Goal: Ask a question

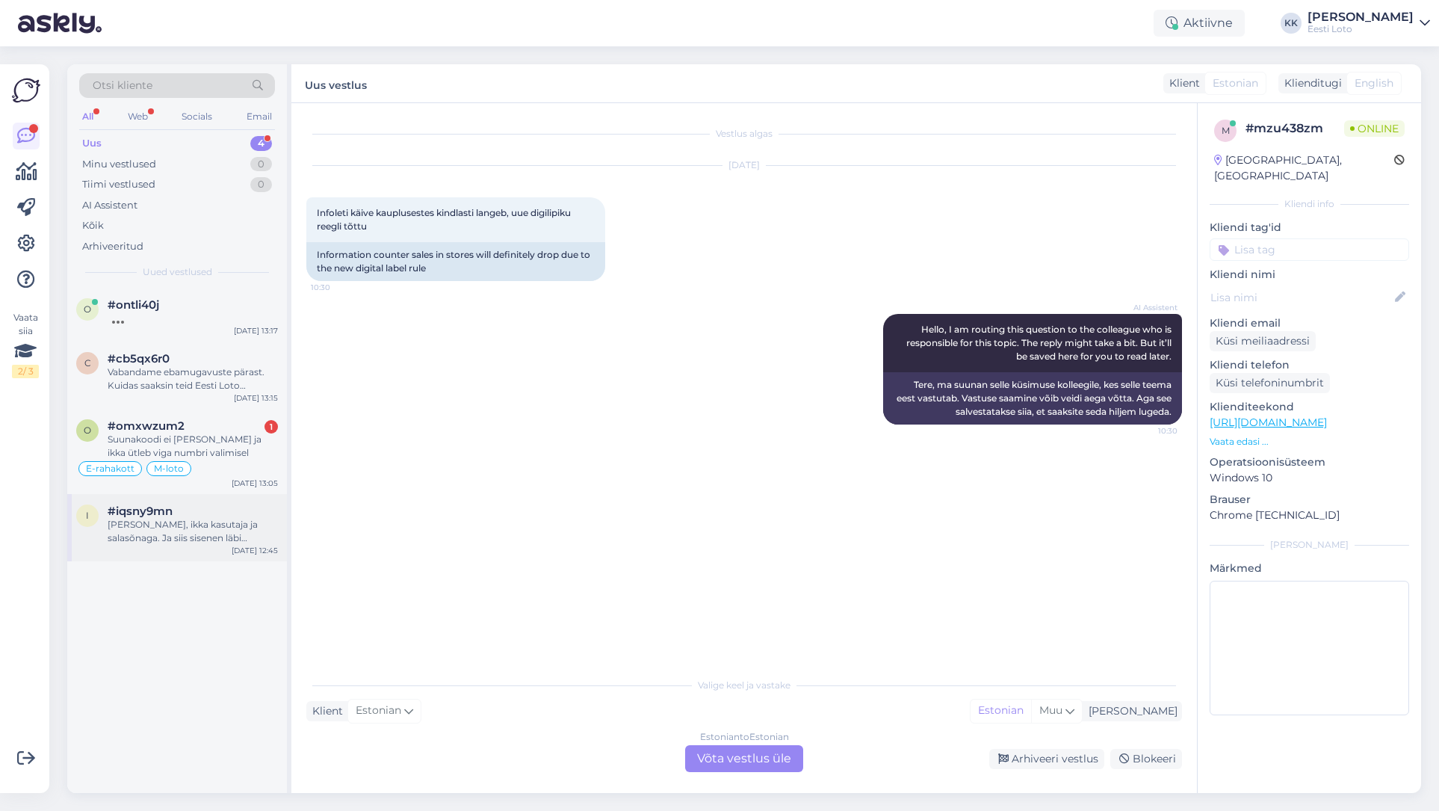
click at [152, 528] on div "[PERSON_NAME], ikka kasutaja ja salasõnaga. Ja siis sisenen läbi pangalingi. Va…" at bounding box center [193, 531] width 170 height 27
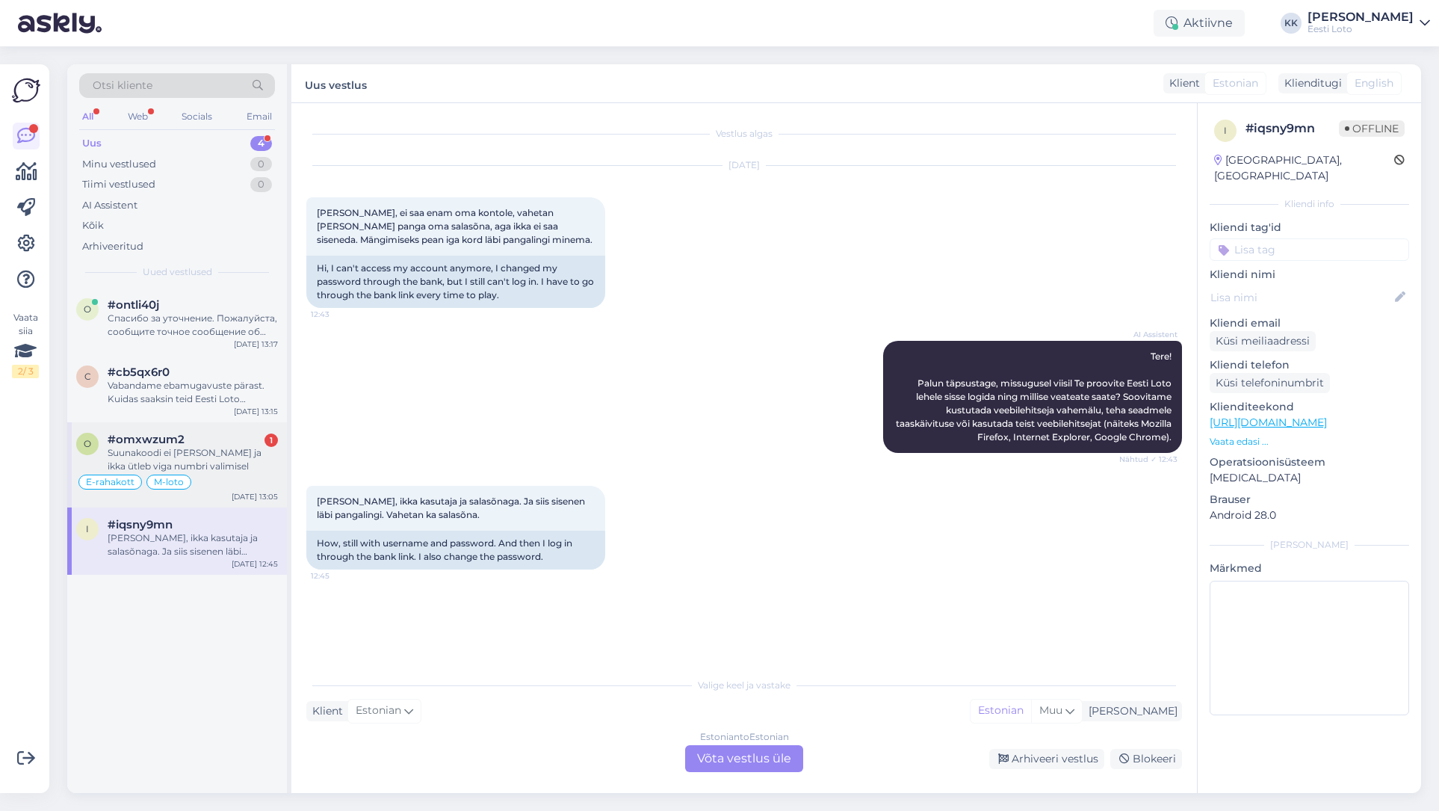
click at [209, 454] on div "Suunakoodi ei [PERSON_NAME] ja ikka ütleb viga numbri valimisel" at bounding box center [193, 459] width 170 height 27
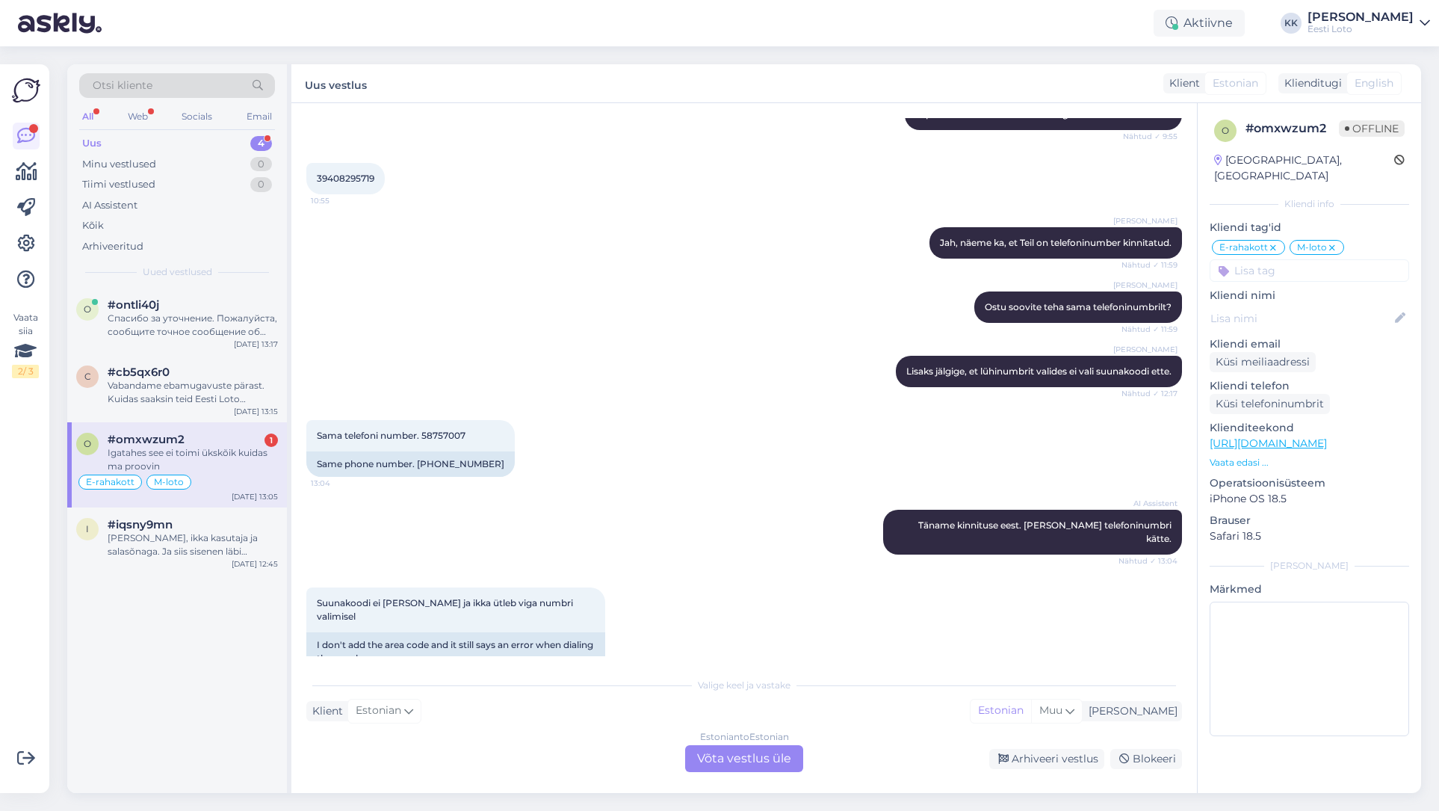
scroll to position [5339, 0]
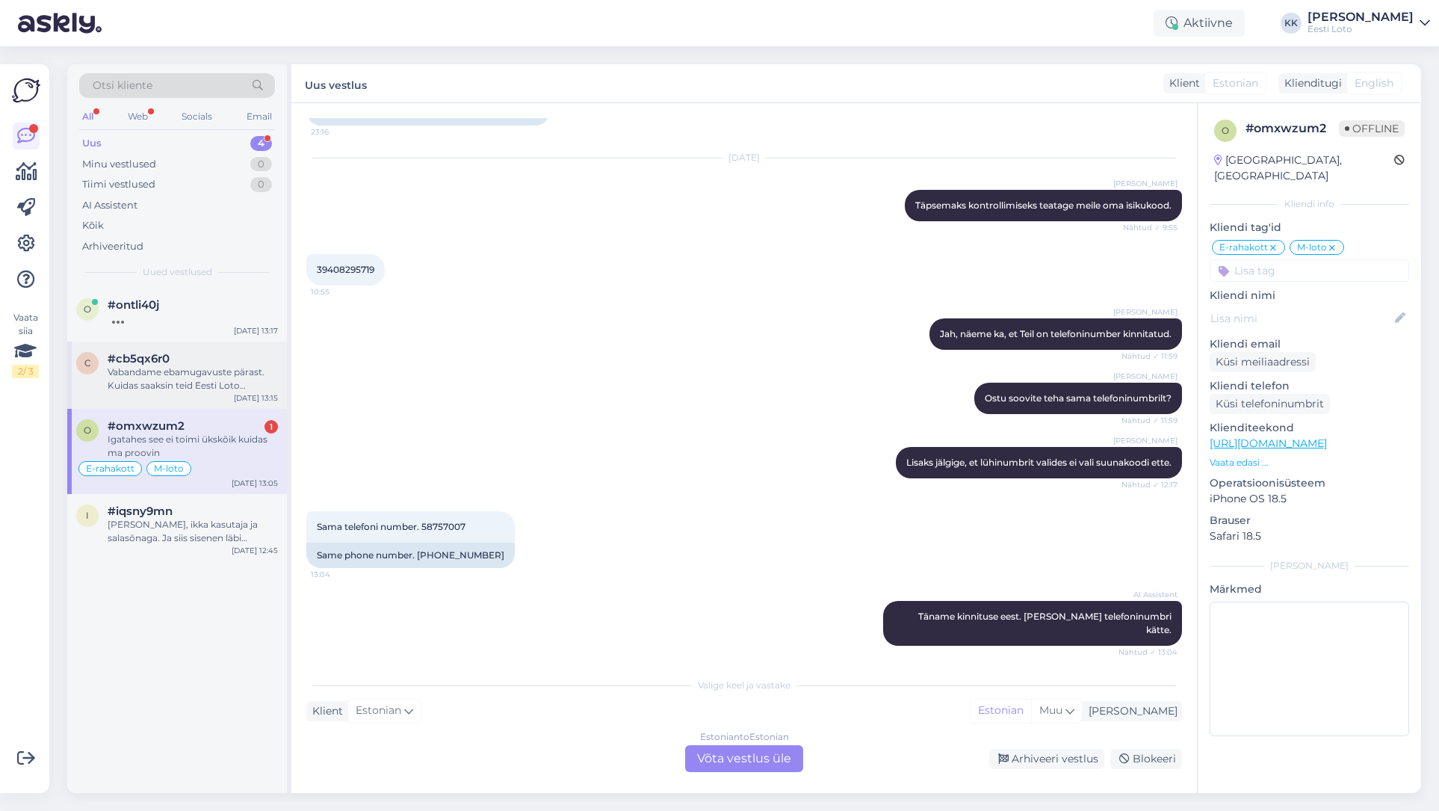
click at [175, 368] on div "Vabandame ebamugavuste pärast. Kuidas saaksin teid Eesti Loto teenustega aidata?" at bounding box center [193, 378] width 170 height 27
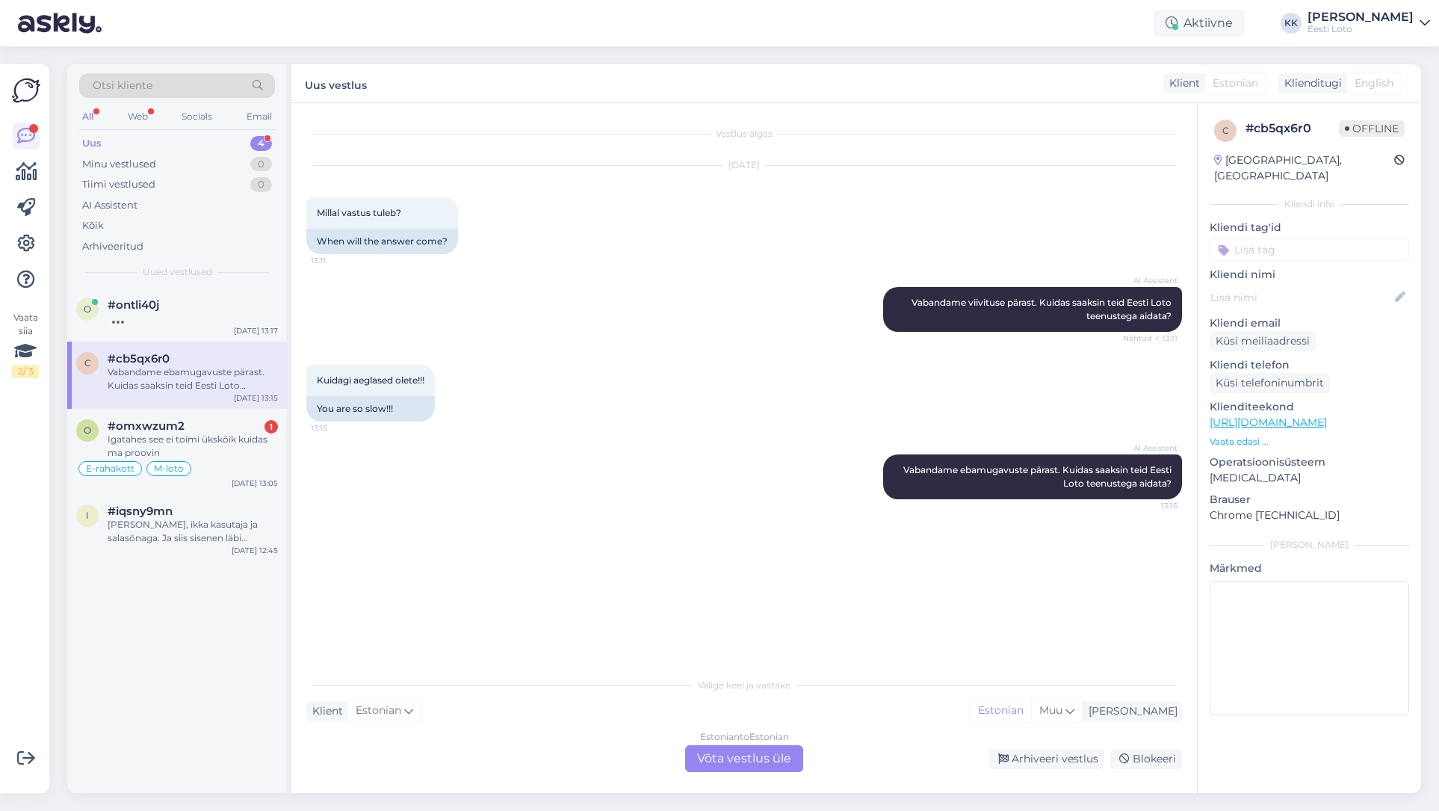
scroll to position [0, 0]
click at [212, 432] on div "#omxwzum2 1" at bounding box center [193, 425] width 170 height 13
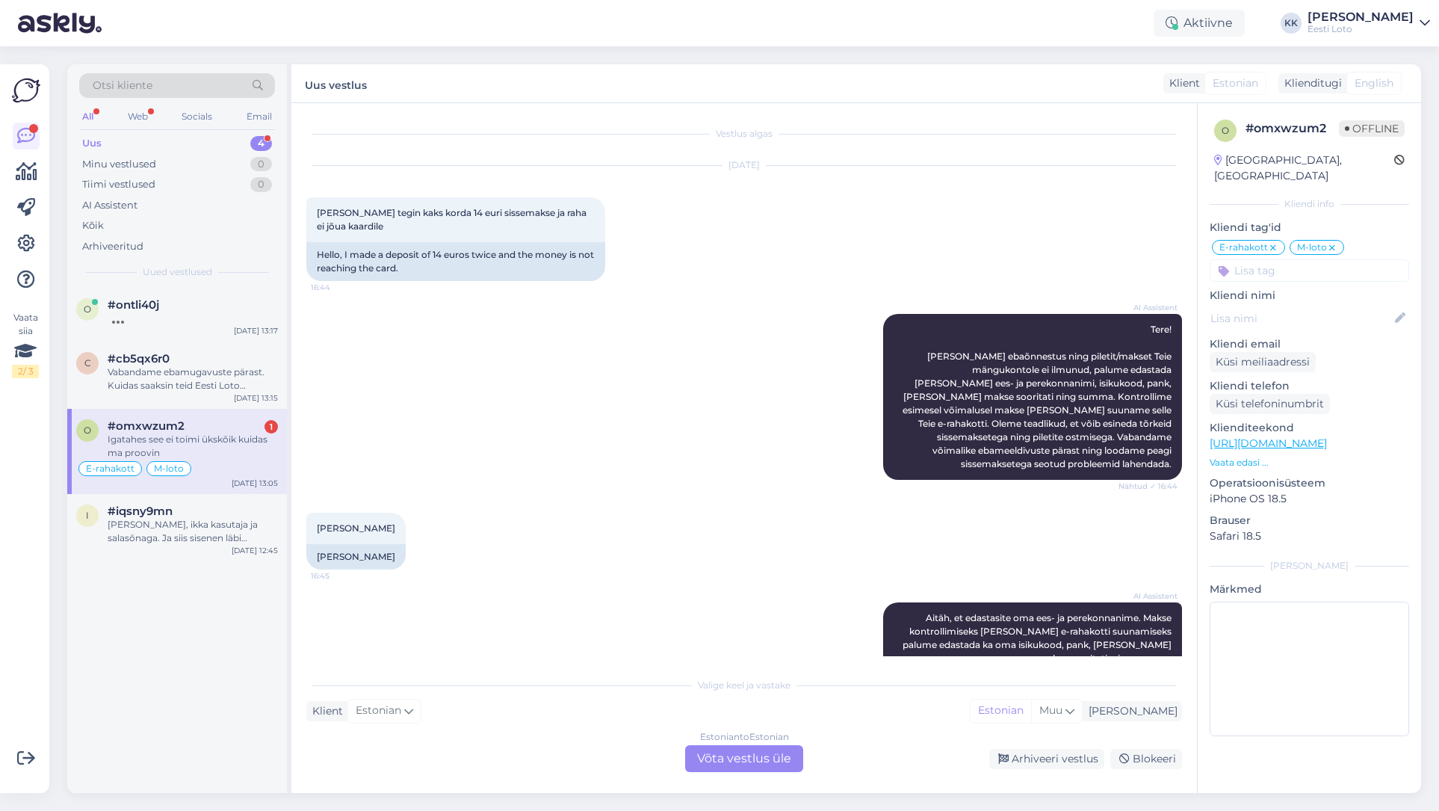
scroll to position [5430, 0]
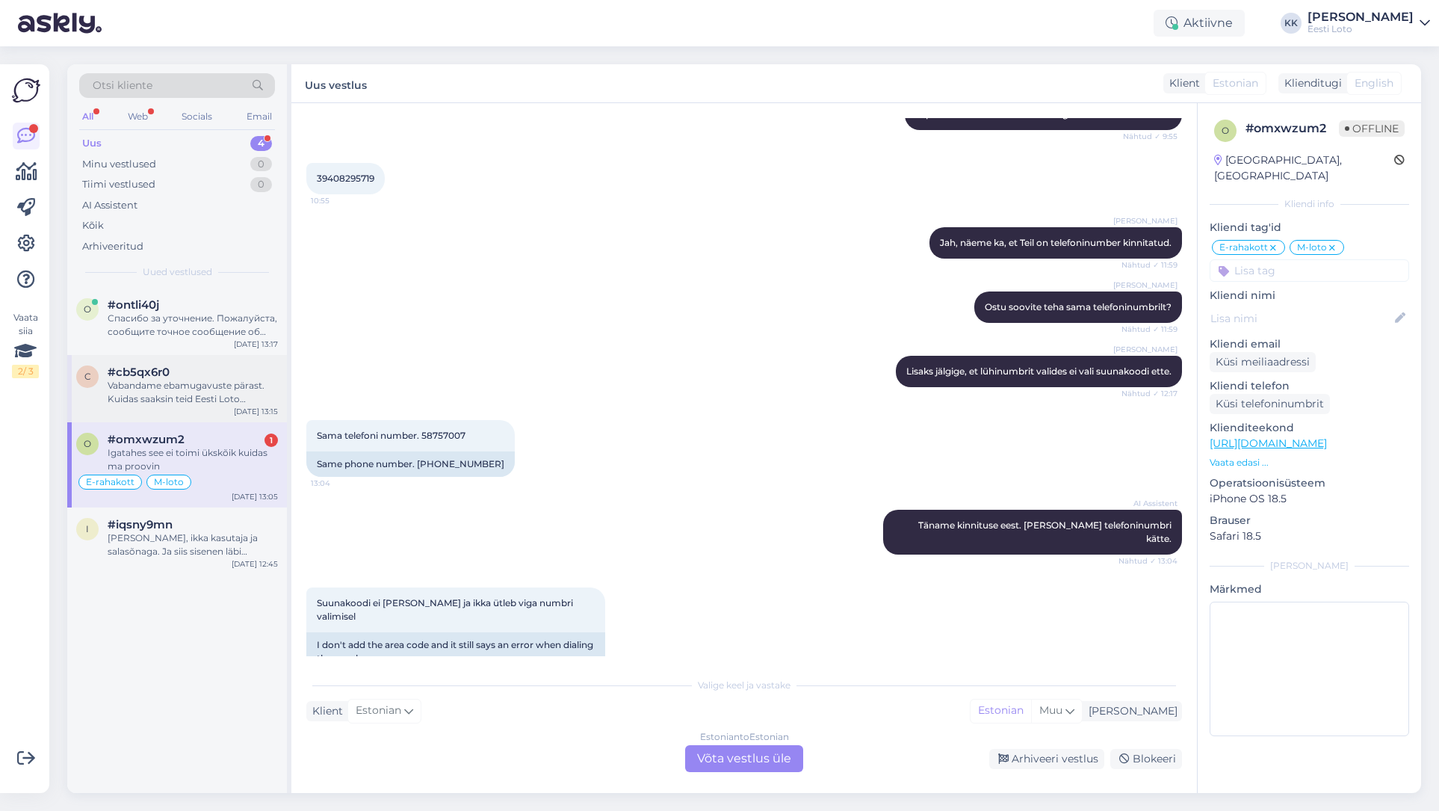
click at [206, 385] on div "Vabandame ebamugavuste pärast. Kuidas saaksin teid Eesti Loto teenustega aidata?" at bounding box center [193, 392] width 170 height 27
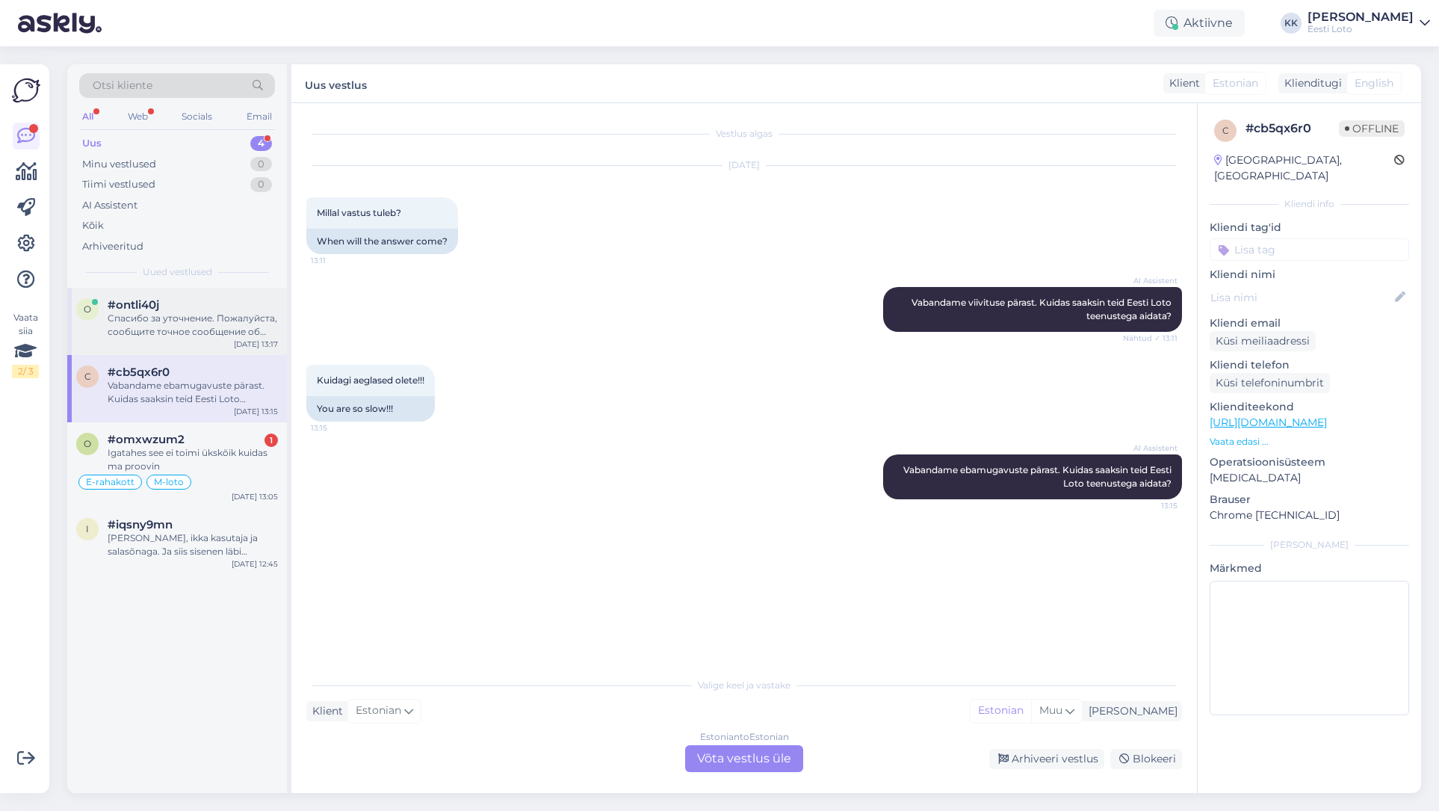
click at [189, 320] on div "Спасибо за уточнение. Пожалуйста, сообщите точное сообщение об ошибке, которое …" at bounding box center [193, 325] width 170 height 27
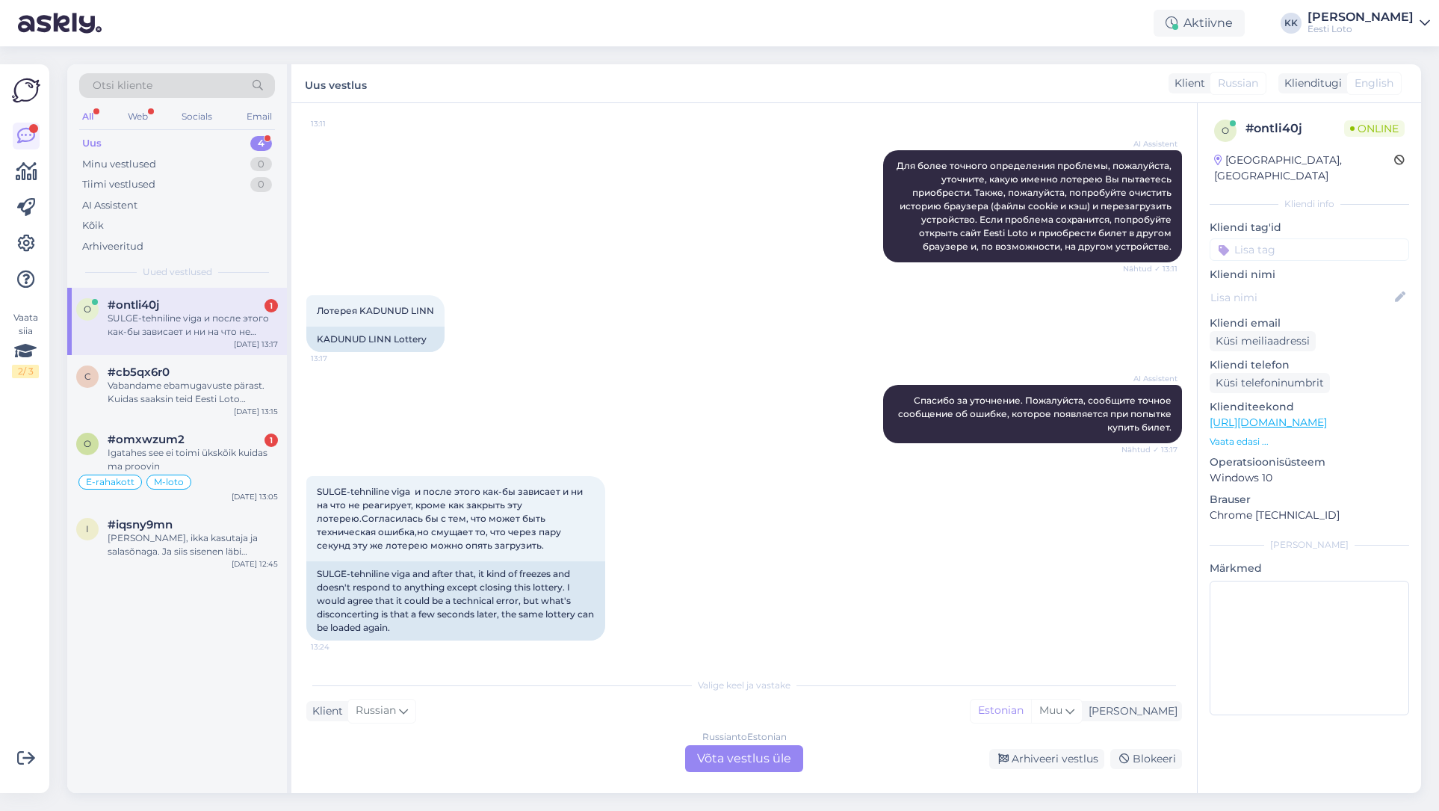
scroll to position [359, 0]
click at [192, 389] on div "Vabandame ebamugavuste pärast. Kuidas saaksin teid Eesti Loto teenustega aidata?" at bounding box center [193, 392] width 170 height 27
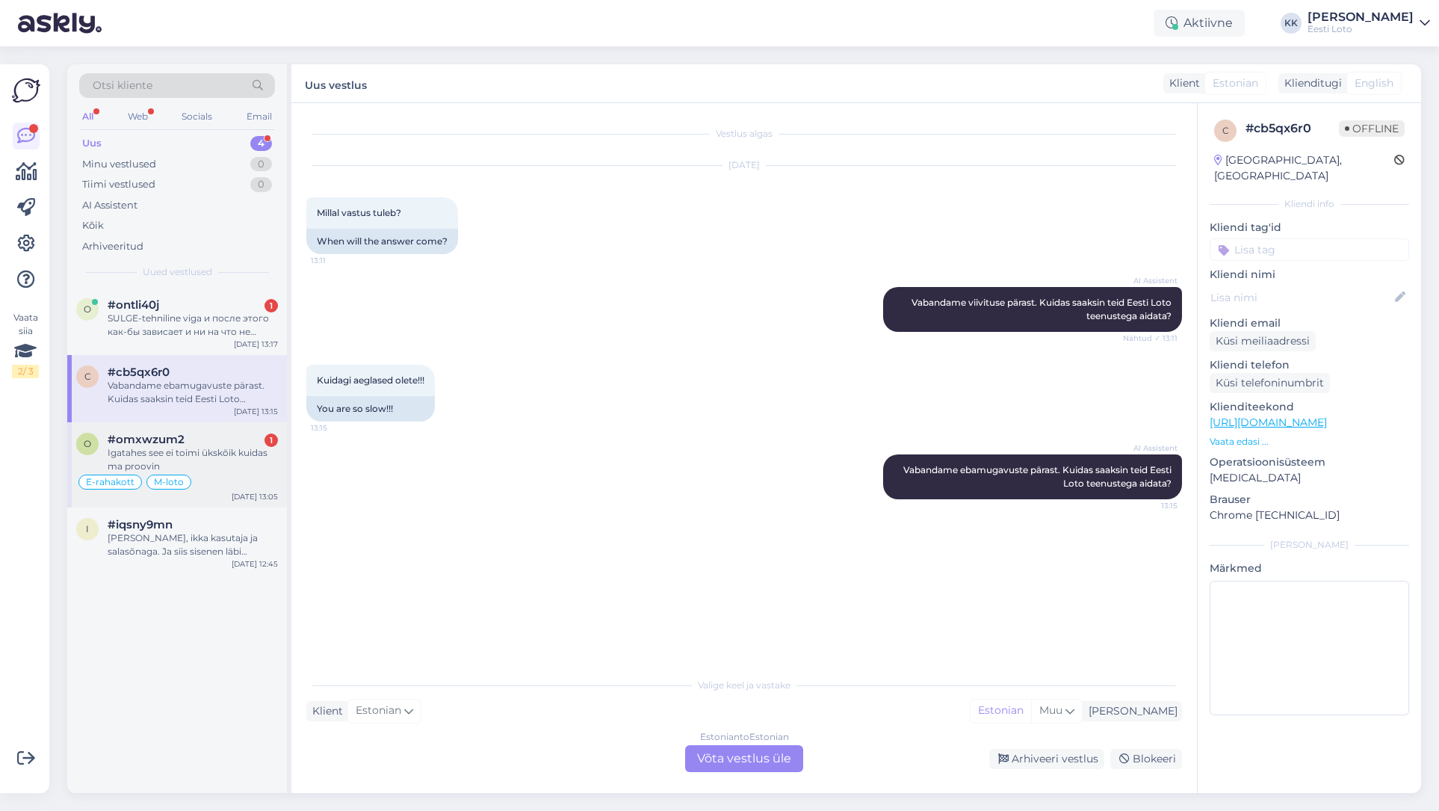
click at [188, 456] on div "Igatahes see ei toimi ükskõik kuidas ma proovin" at bounding box center [193, 459] width 170 height 27
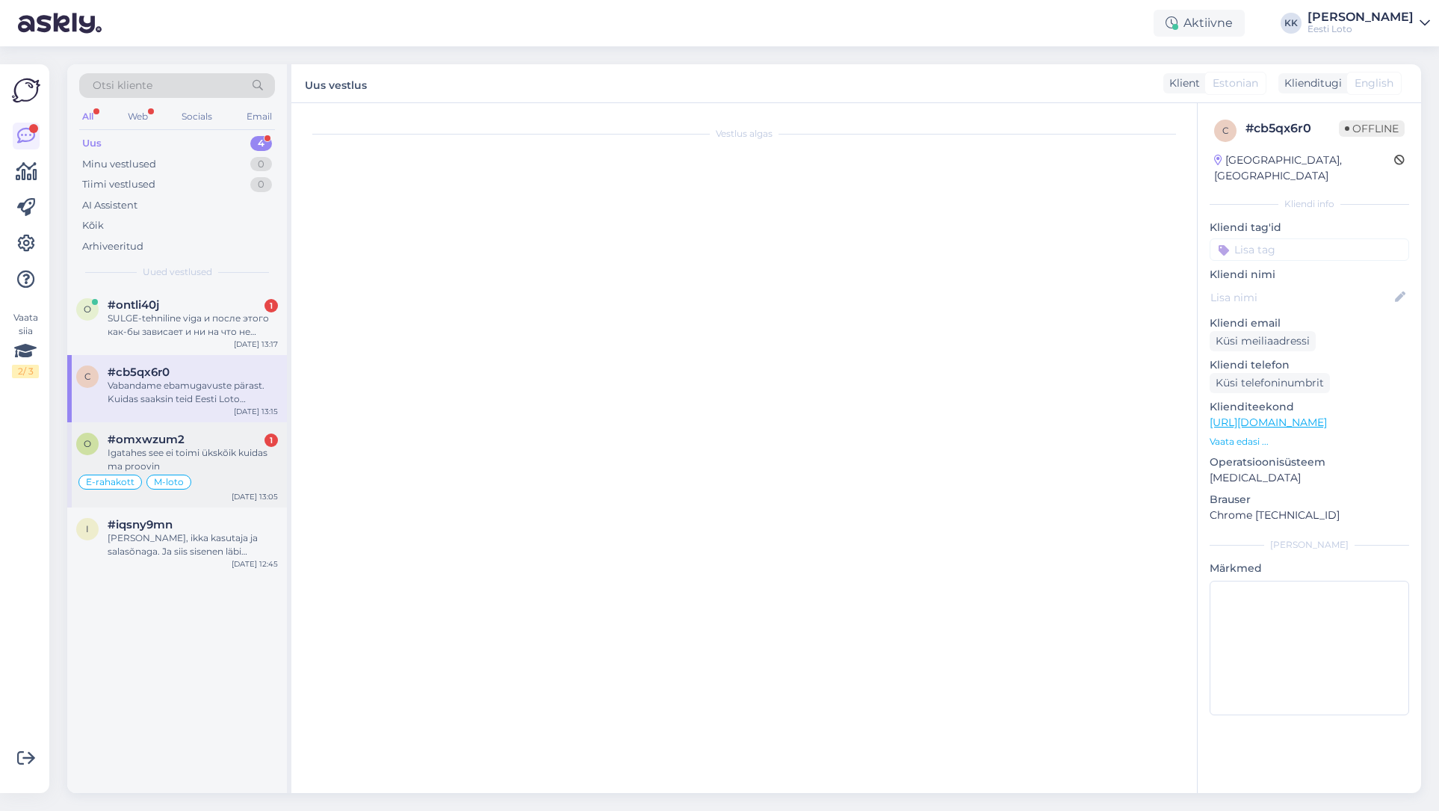
scroll to position [5430, 0]
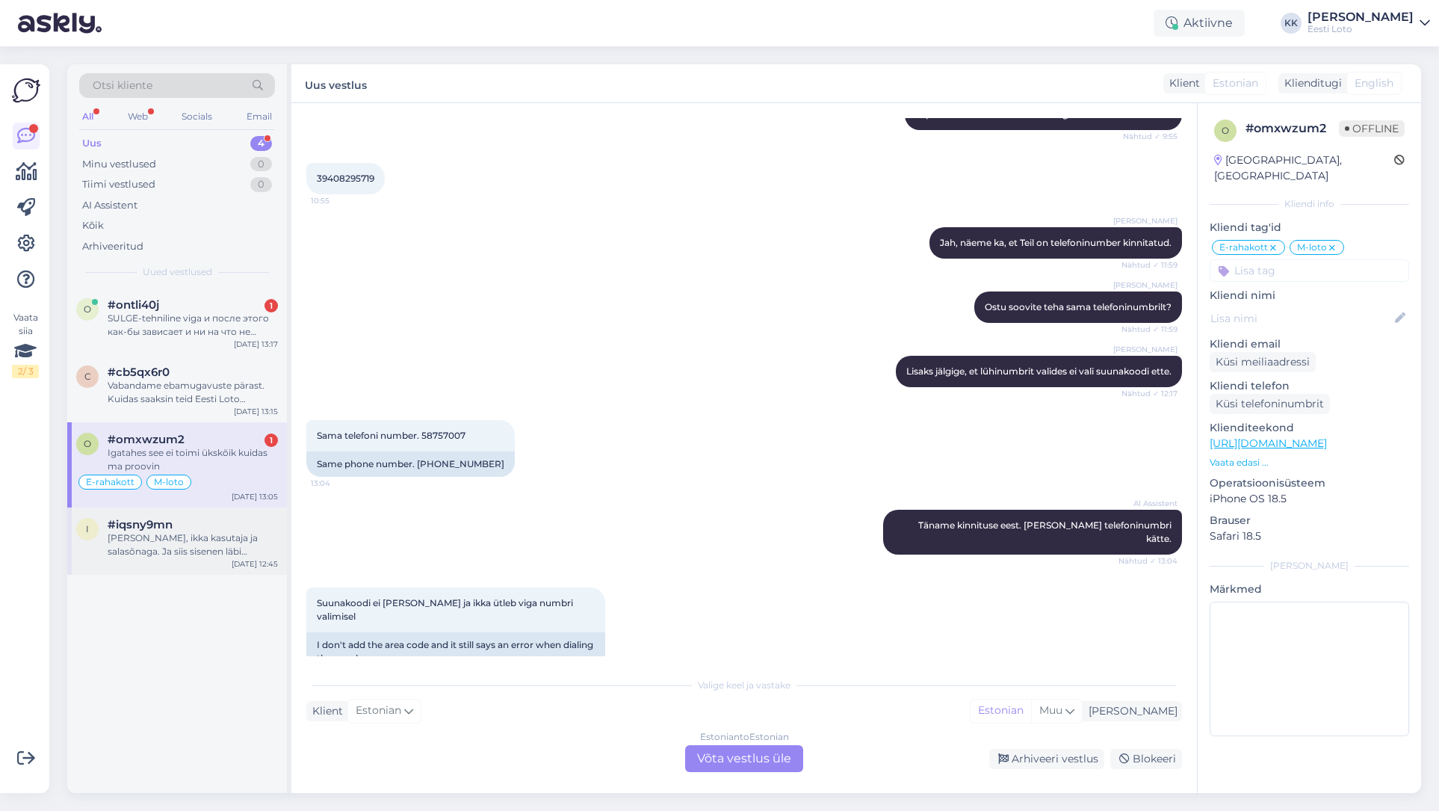
click at [143, 555] on div "[PERSON_NAME], ikka kasutaja ja salasõnaga. Ja siis sisenen läbi pangalingi. Va…" at bounding box center [193, 544] width 170 height 27
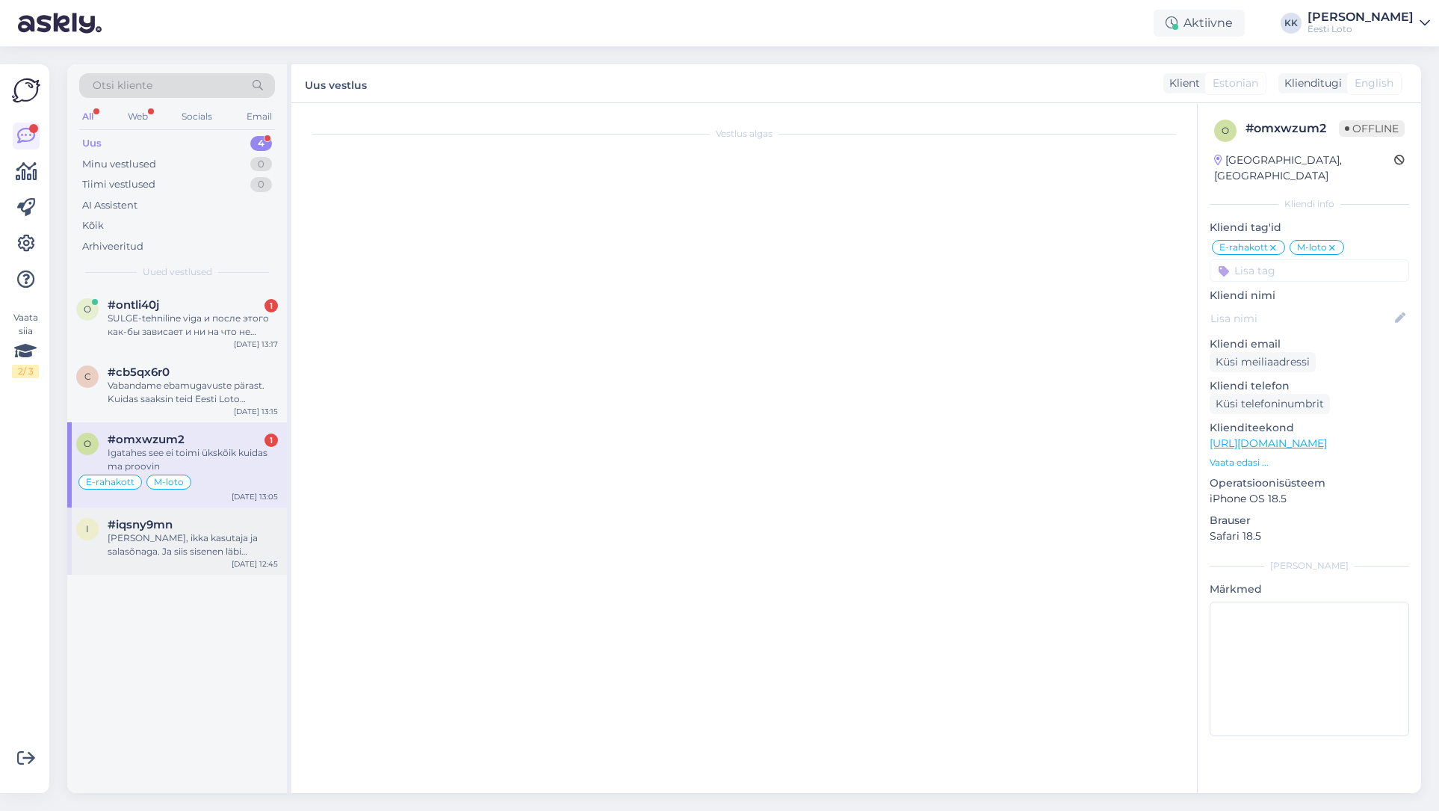
scroll to position [0, 0]
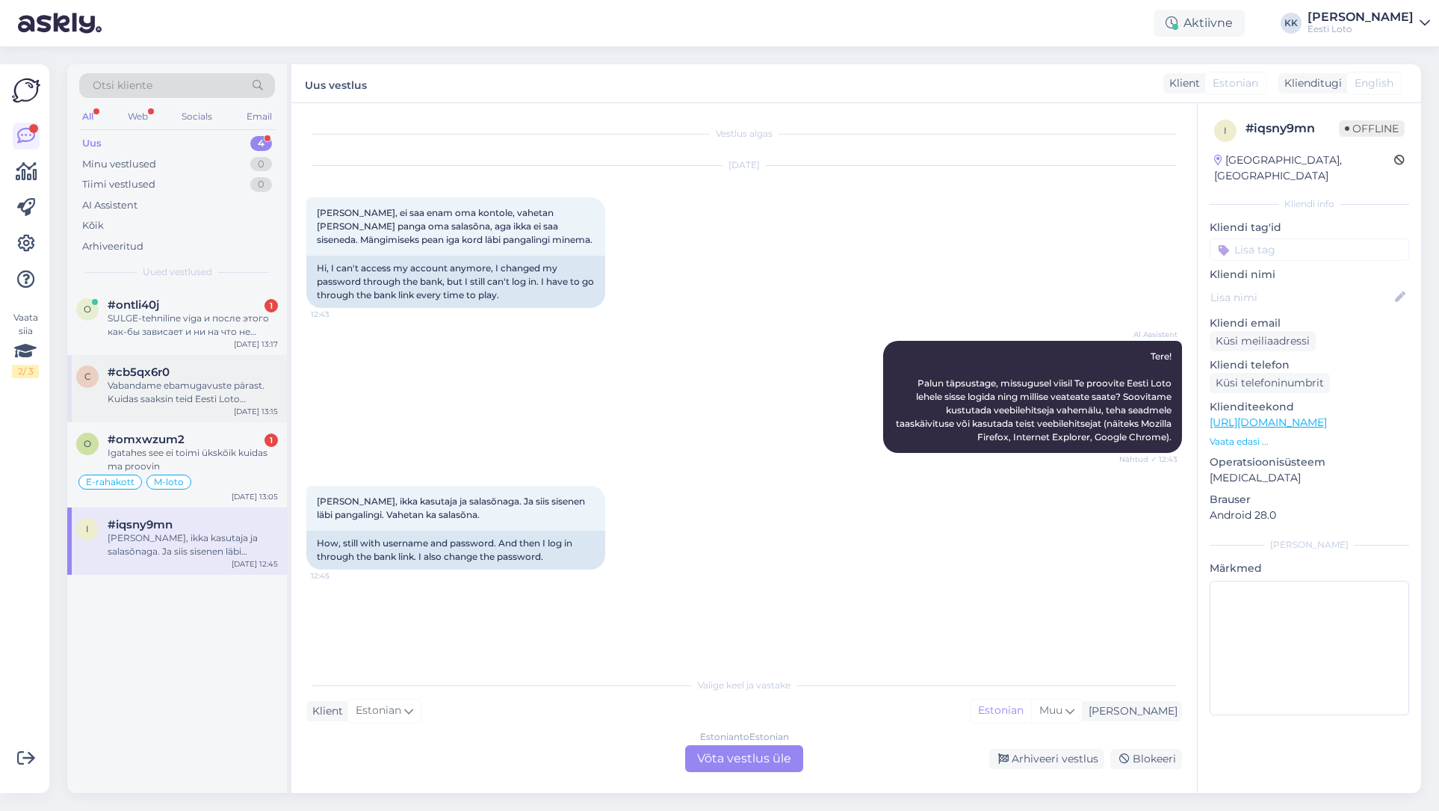
click at [217, 392] on div "Vabandame ebamugavuste pärast. Kuidas saaksin teid Eesti Loto teenustega aidata?" at bounding box center [193, 392] width 170 height 27
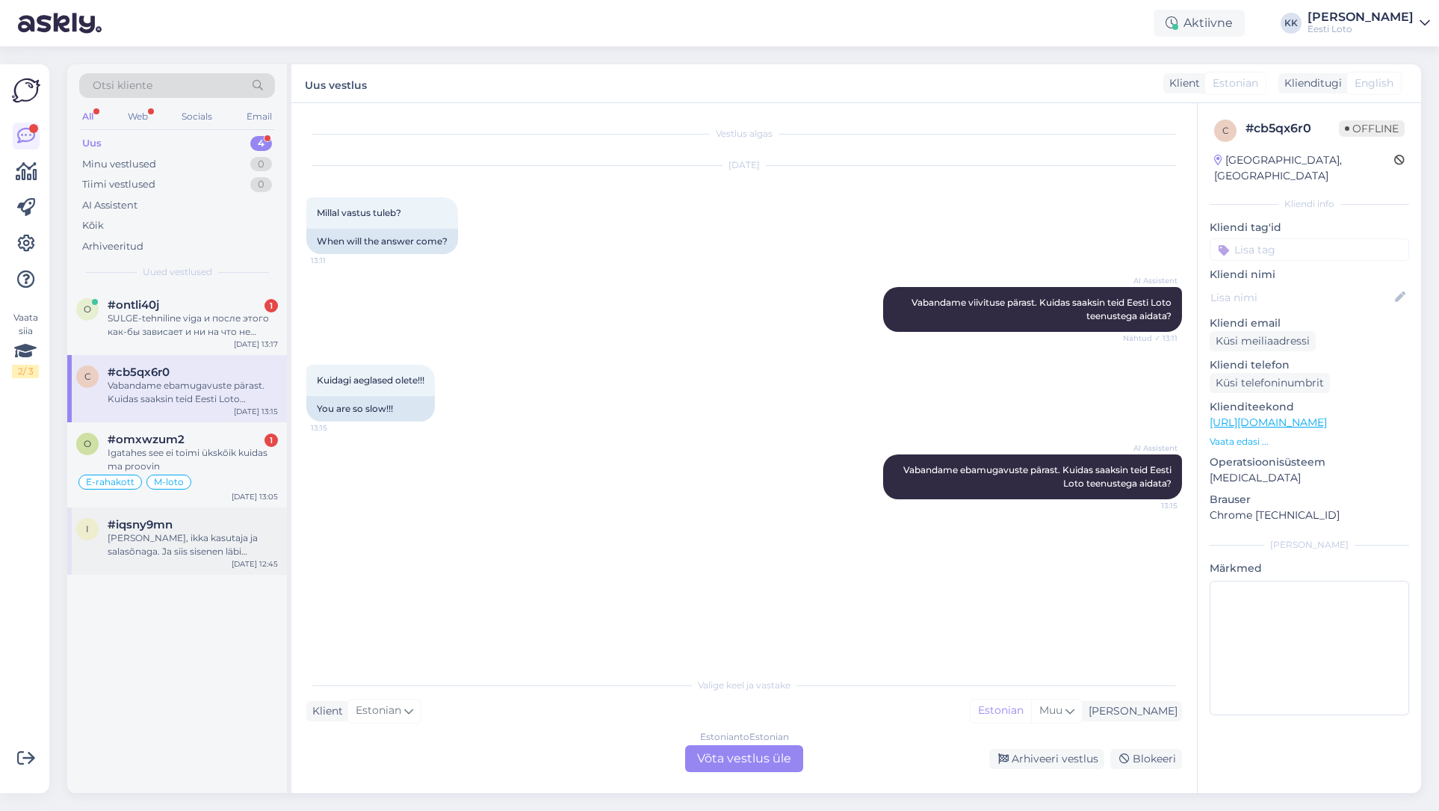
click at [203, 528] on div "#iqsny9mn" at bounding box center [193, 524] width 170 height 13
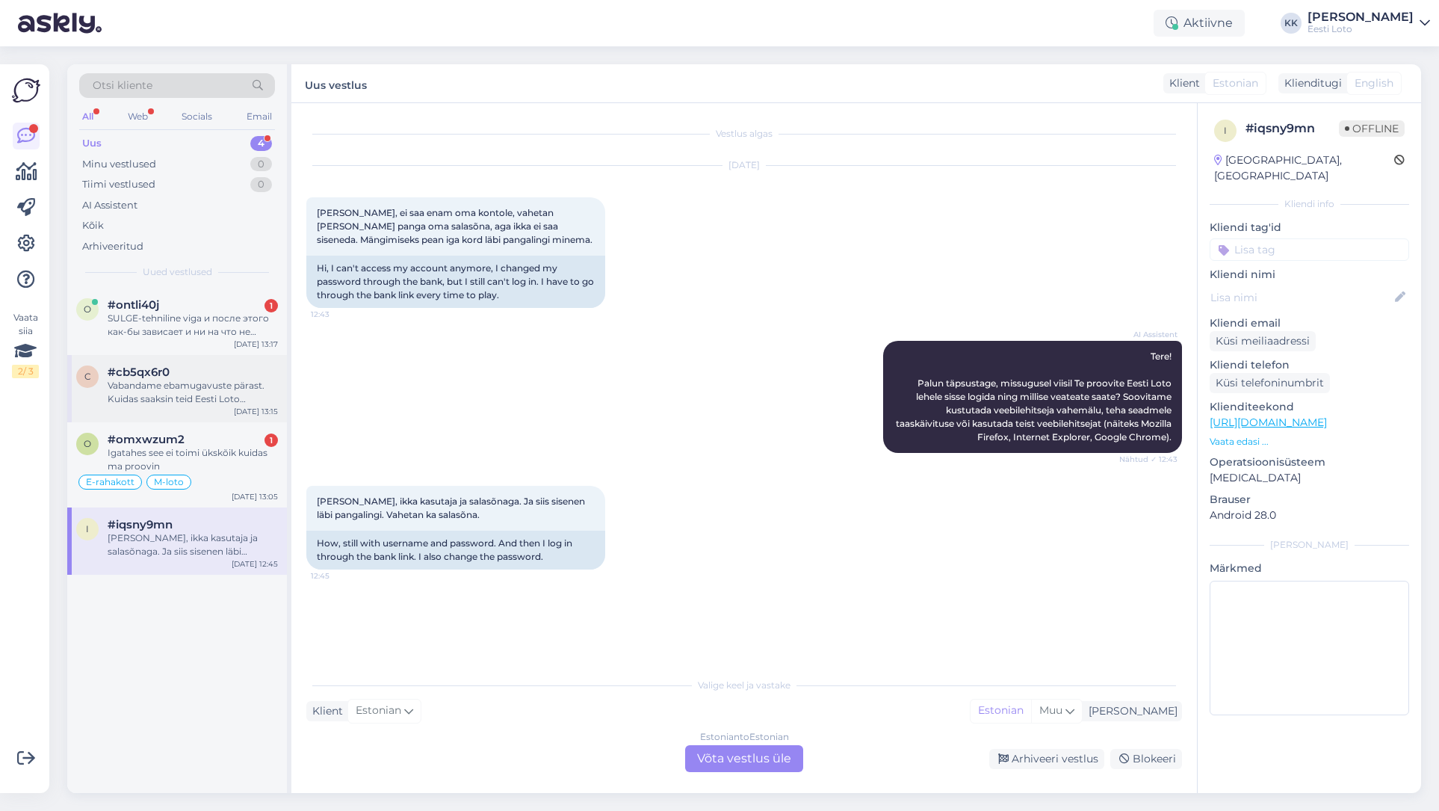
click at [170, 385] on div "Vabandame ebamugavuste pärast. Kuidas saaksin teid Eesti Loto teenustega aidata?" at bounding box center [193, 392] width 170 height 27
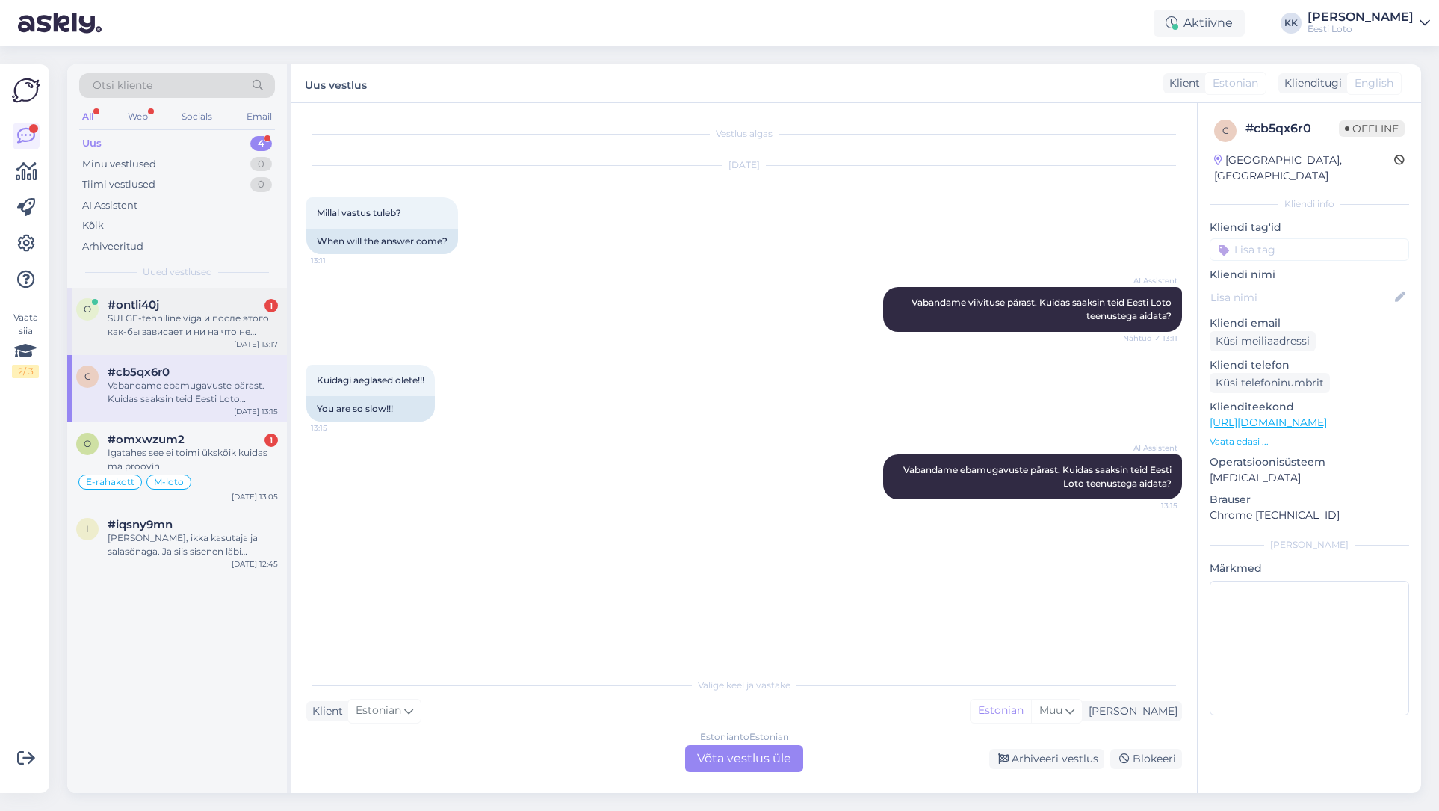
click at [188, 321] on div "SULGE-tehniline viga и после этого как-бы зависает и ни на что не реагирует, кр…" at bounding box center [193, 325] width 170 height 27
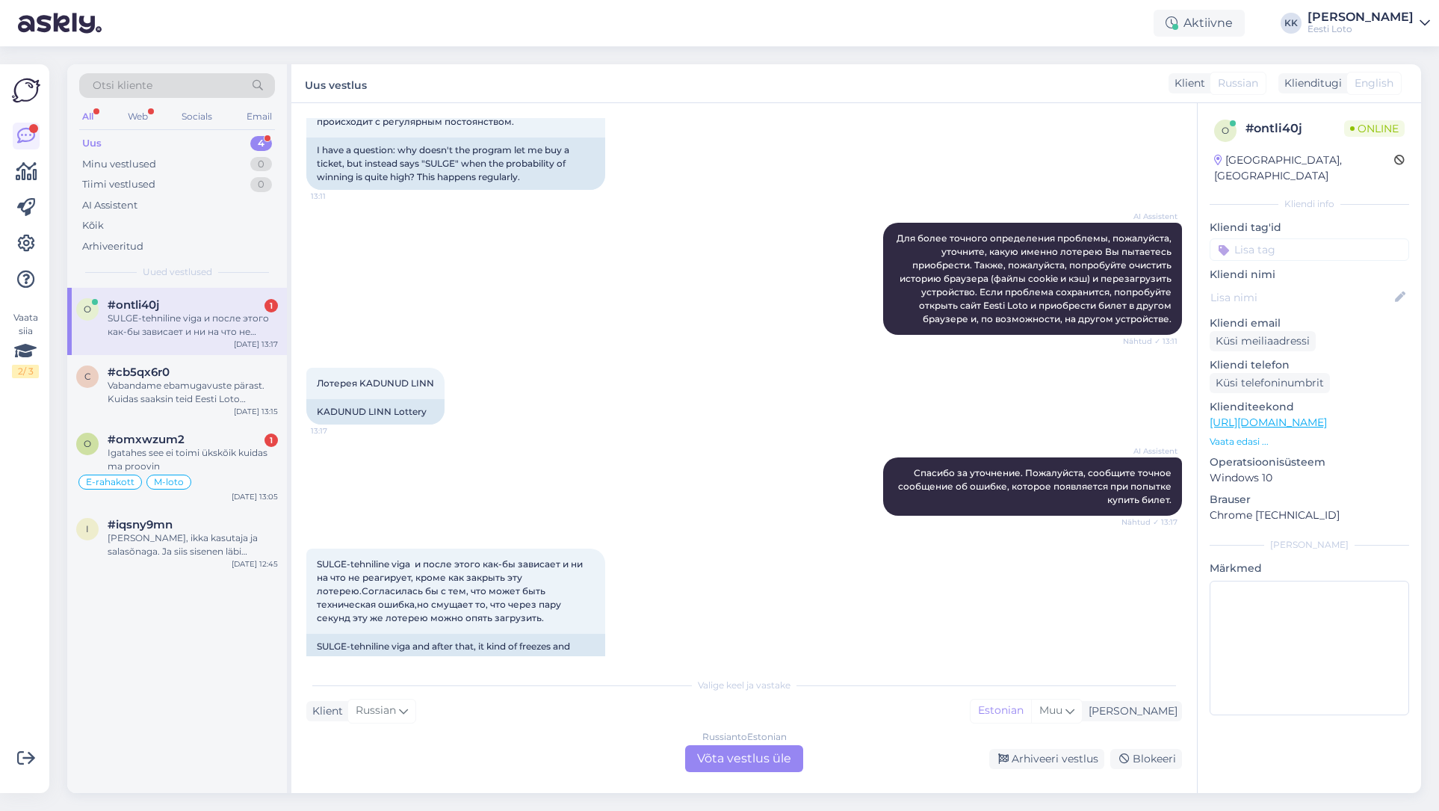
scroll to position [359, 0]
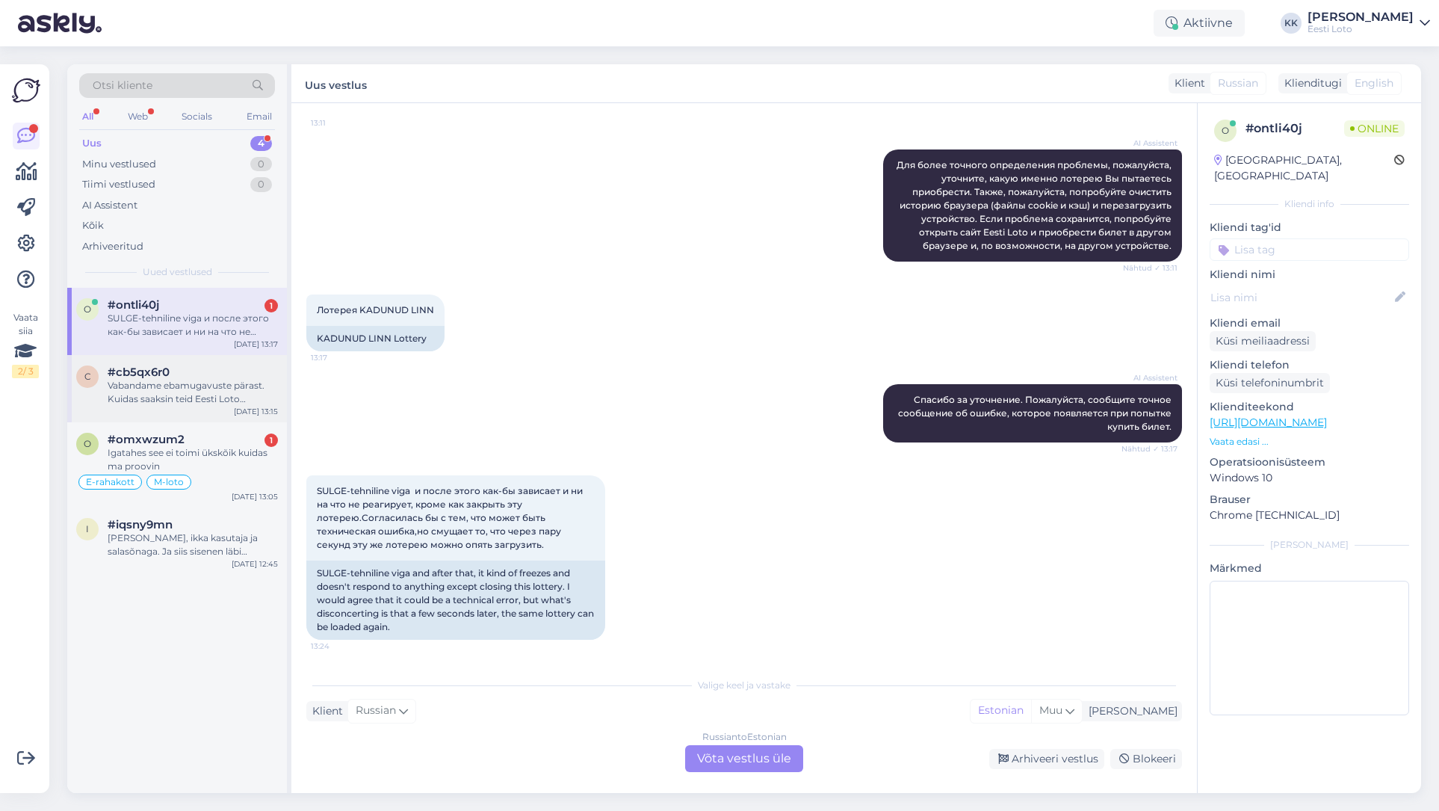
click at [161, 402] on div "Vabandame ebamugavuste pärast. Kuidas saaksin teid Eesti Loto teenustega aidata?" at bounding box center [193, 392] width 170 height 27
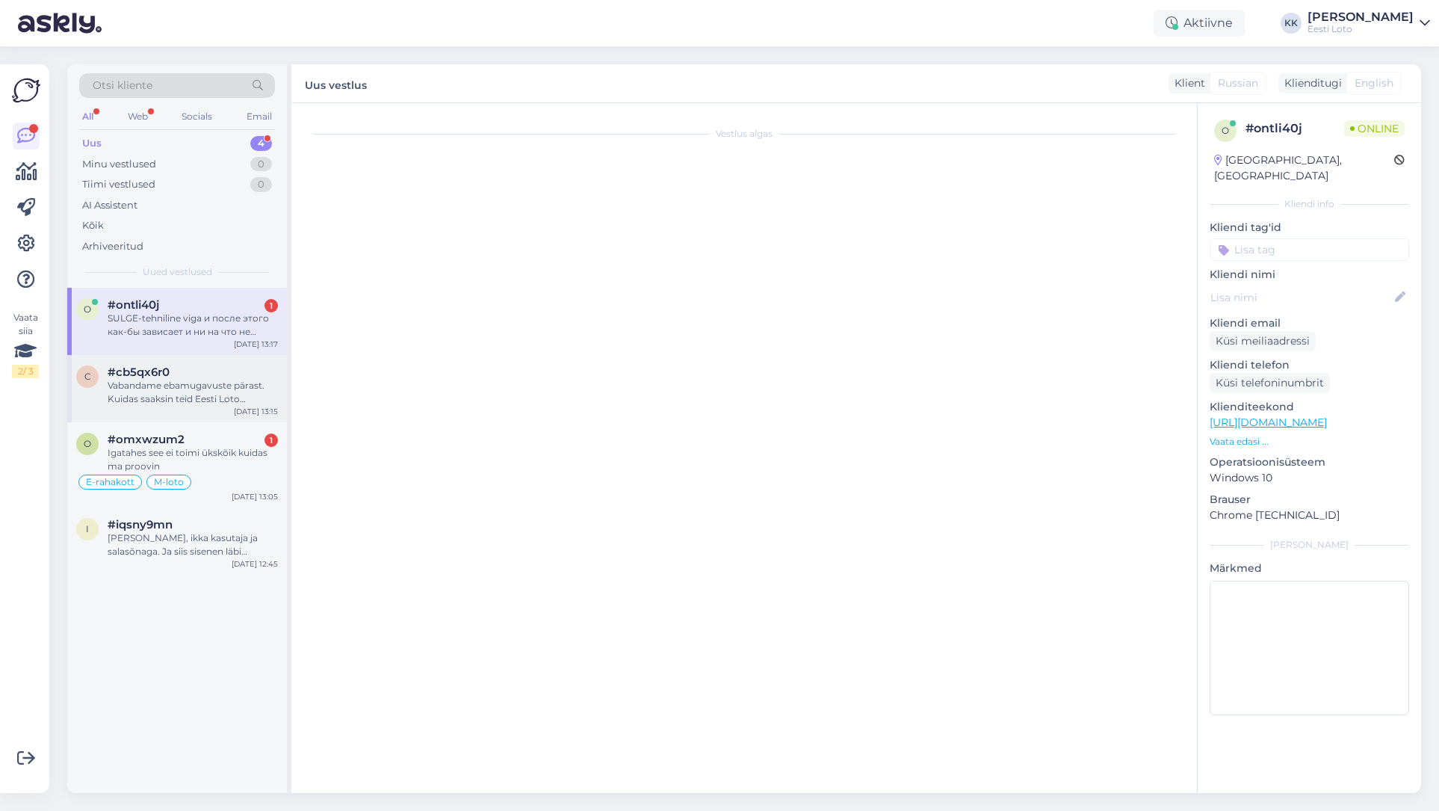
scroll to position [0, 0]
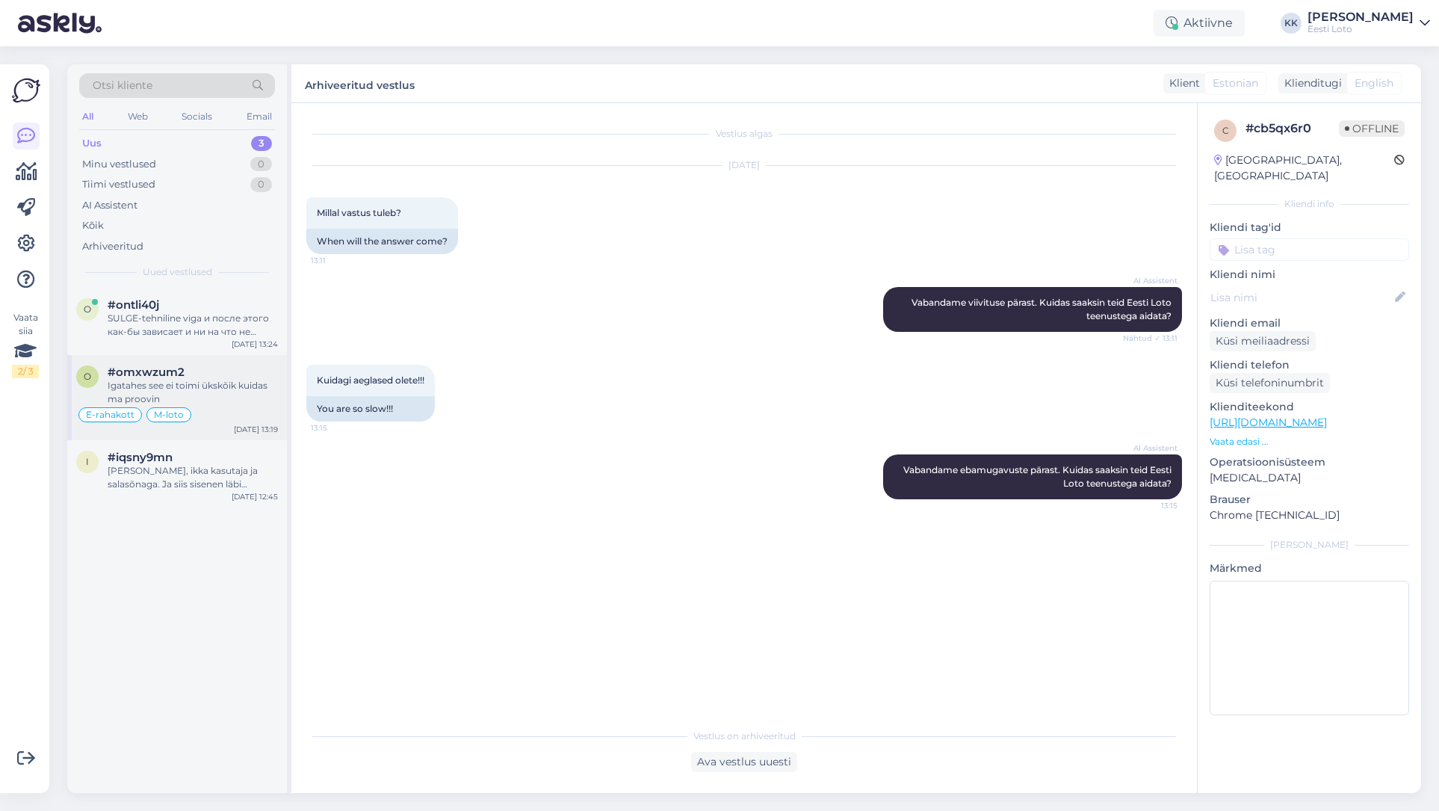
click at [262, 386] on div "Igatahes see ei toimi ükskõik kuidas ma proovin" at bounding box center [193, 392] width 170 height 27
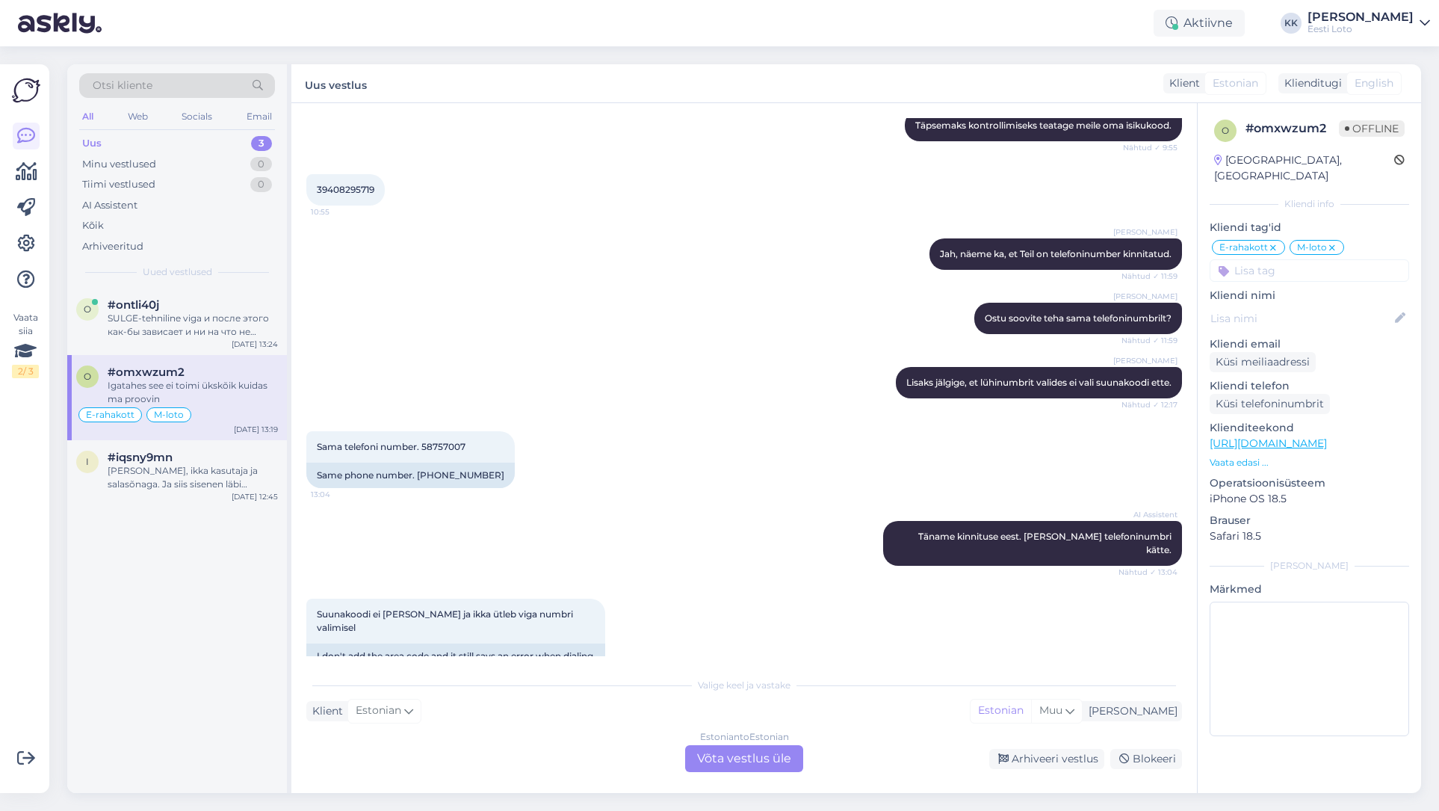
scroll to position [5430, 0]
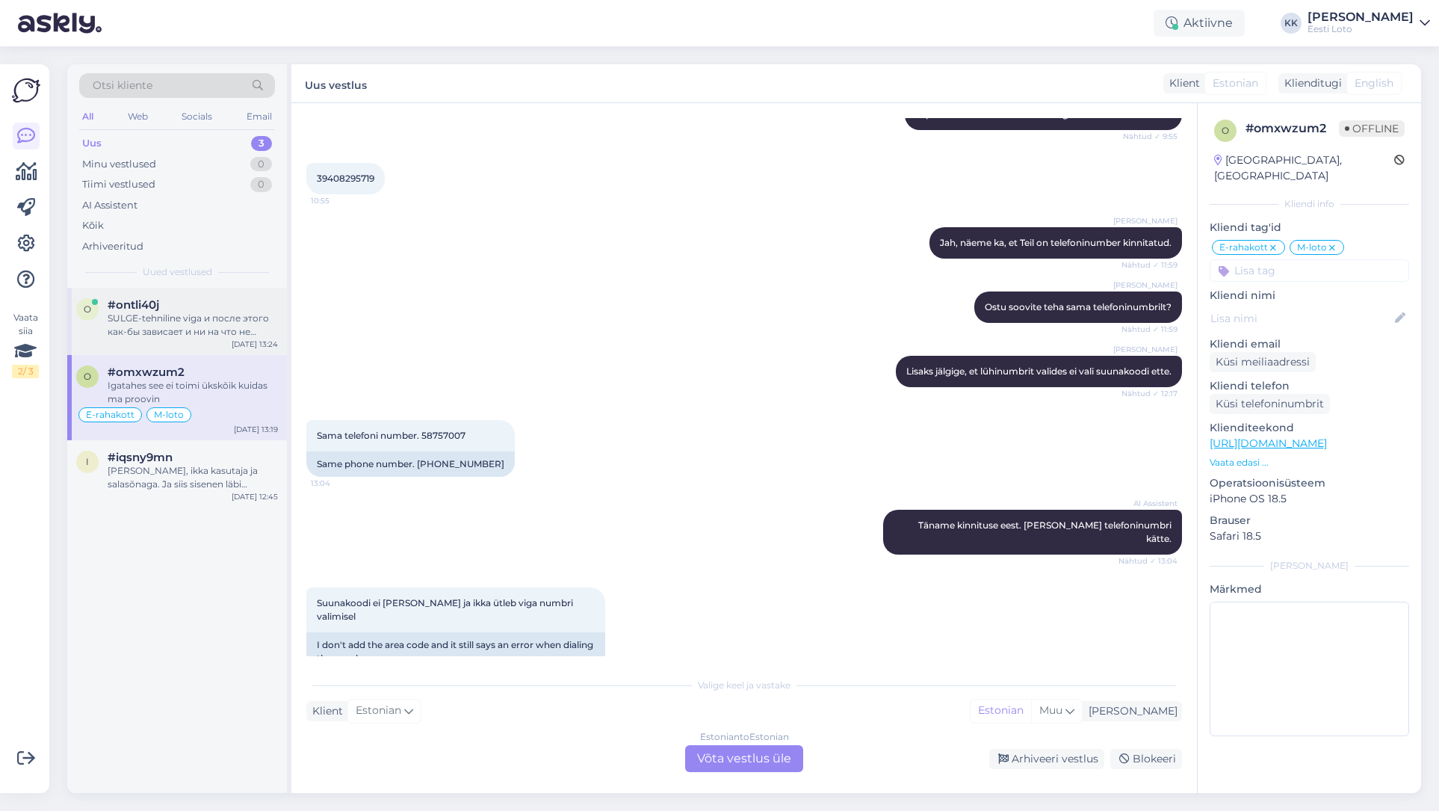
click at [194, 318] on div "SULGE-tehniline viga и после этого как-бы зависает и ни на что не реагирует, кр…" at bounding box center [193, 325] width 170 height 27
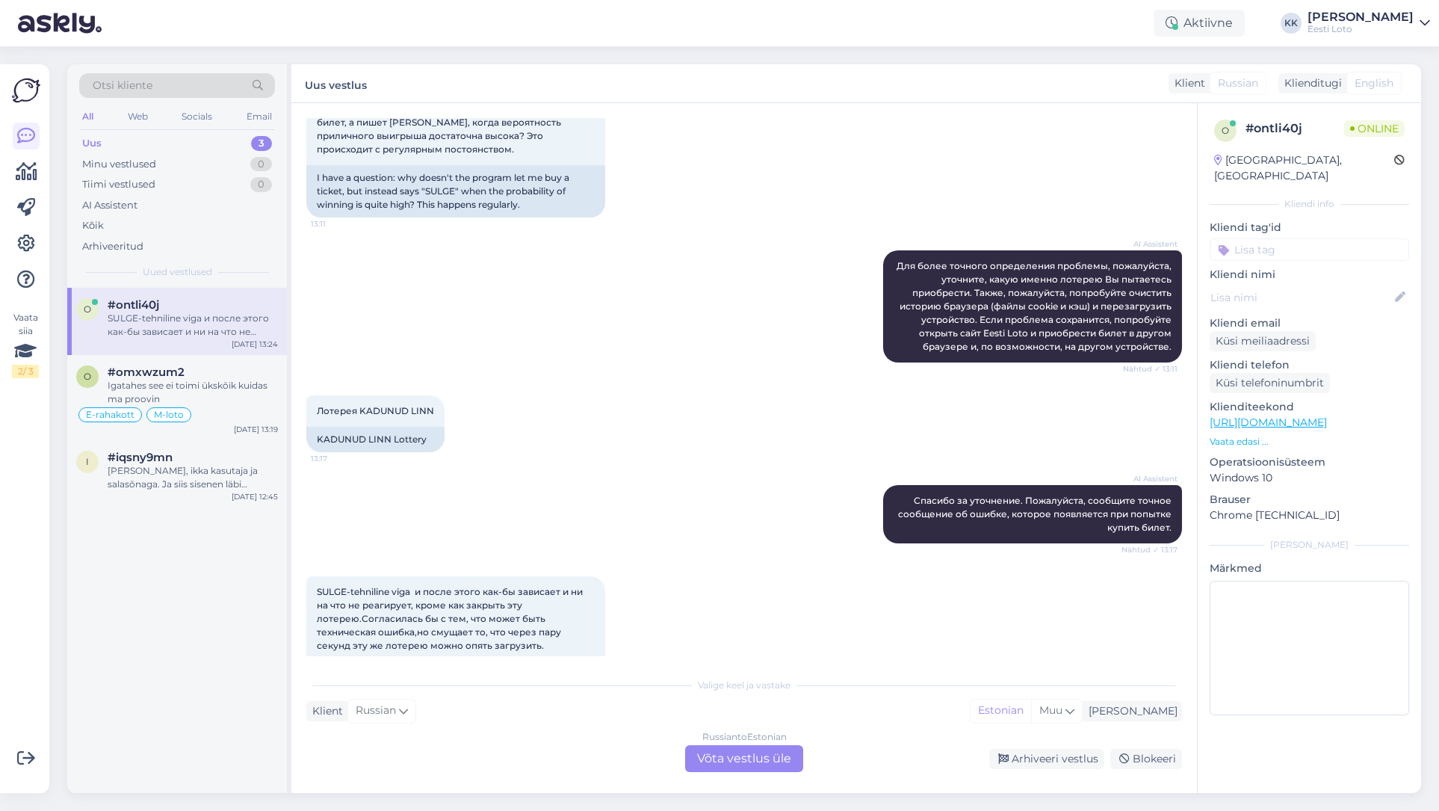
scroll to position [359, 0]
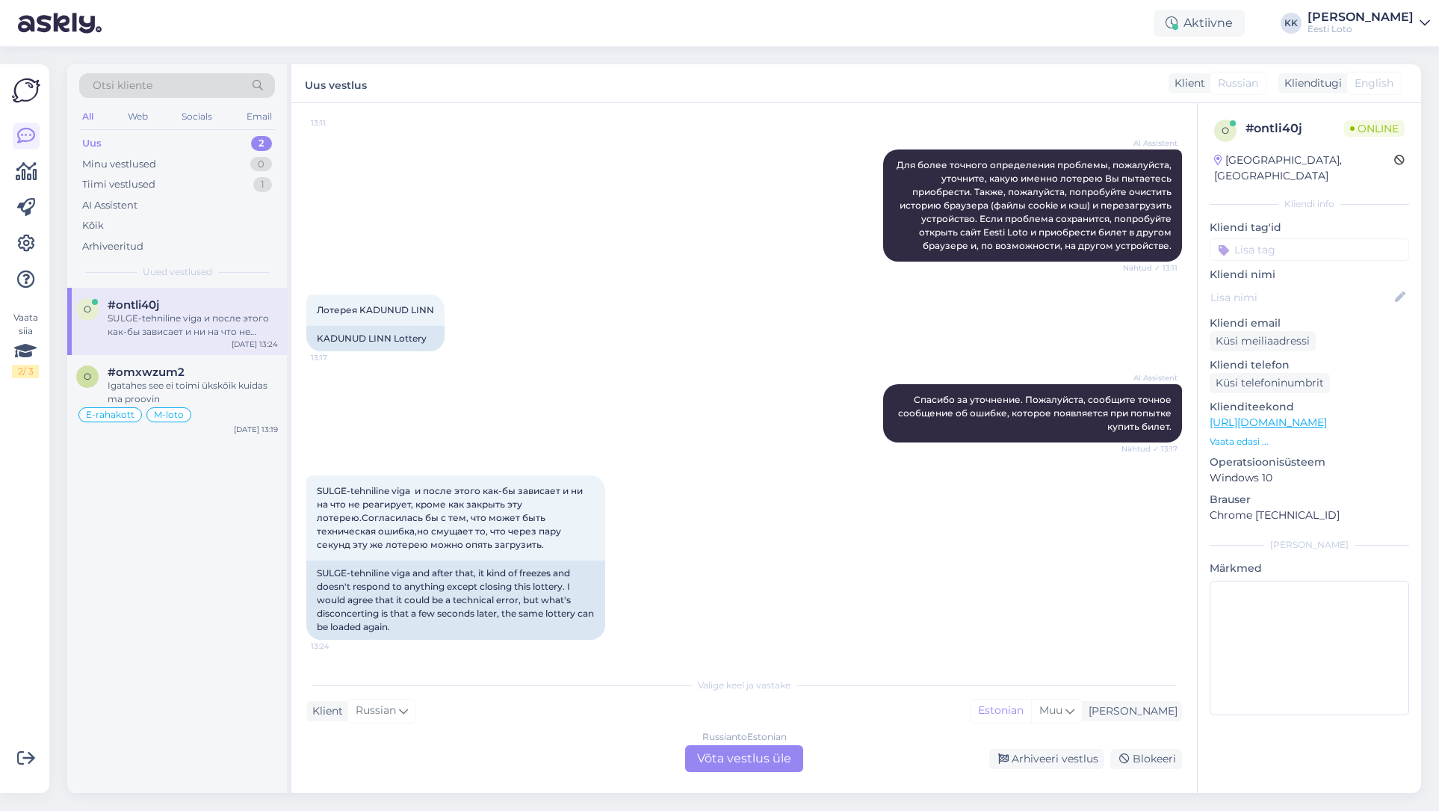
click at [155, 315] on div "SULGE-tehniline viga и после этого как-бы зависает и ни на что не реагирует, кр…" at bounding box center [193, 325] width 170 height 27
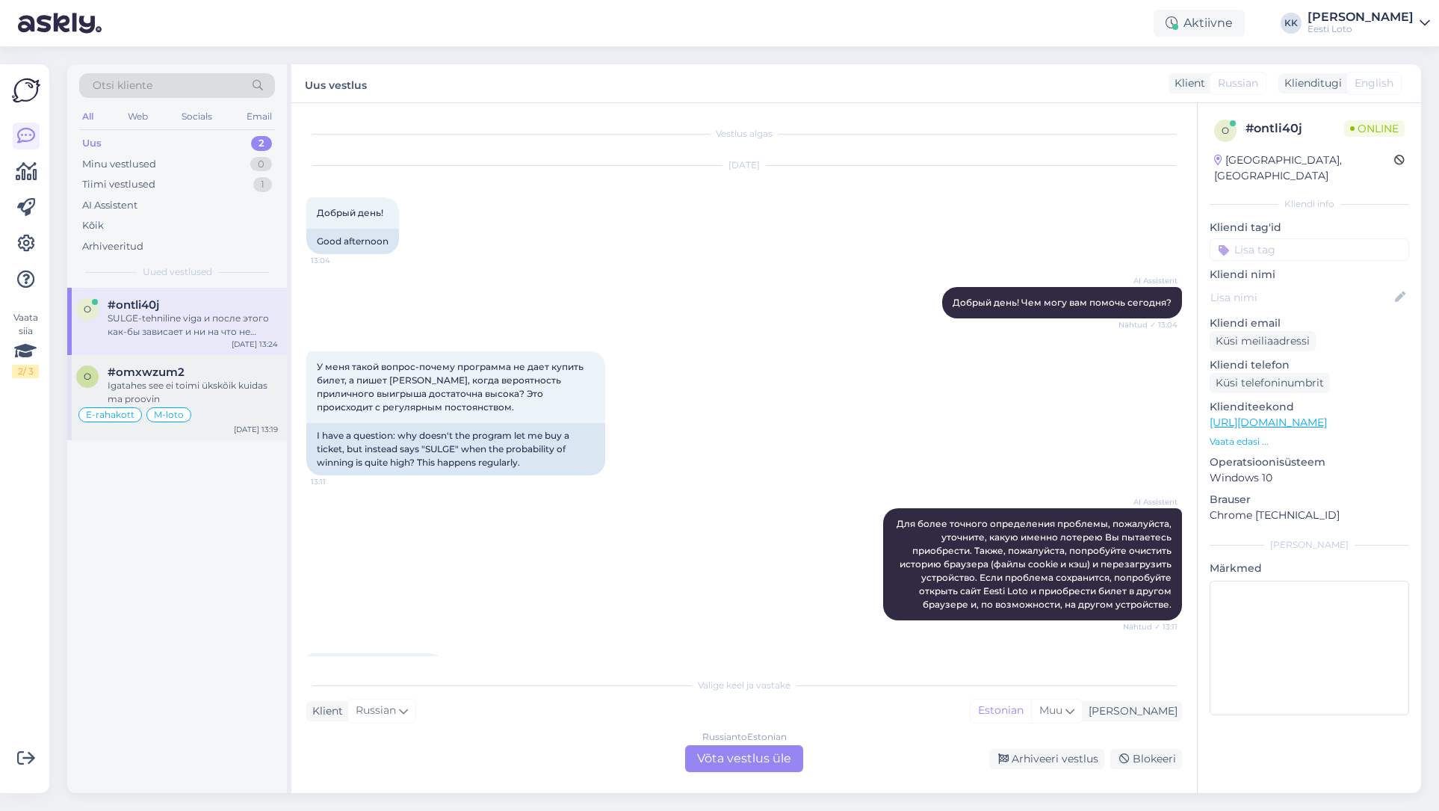
click at [193, 390] on div "Igatahes see ei toimi ükskõik kuidas ma proovin" at bounding box center [193, 392] width 170 height 27
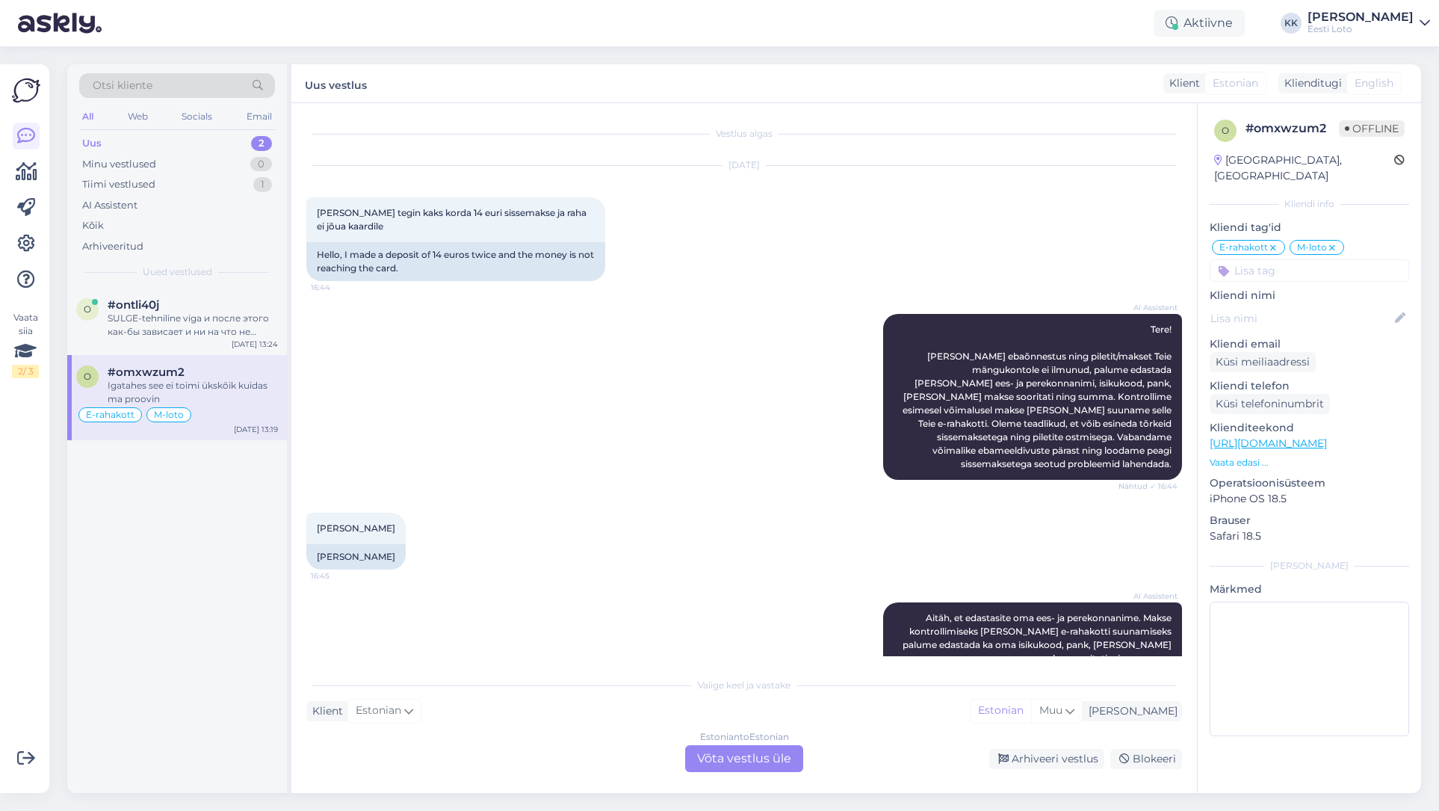
scroll to position [5430, 0]
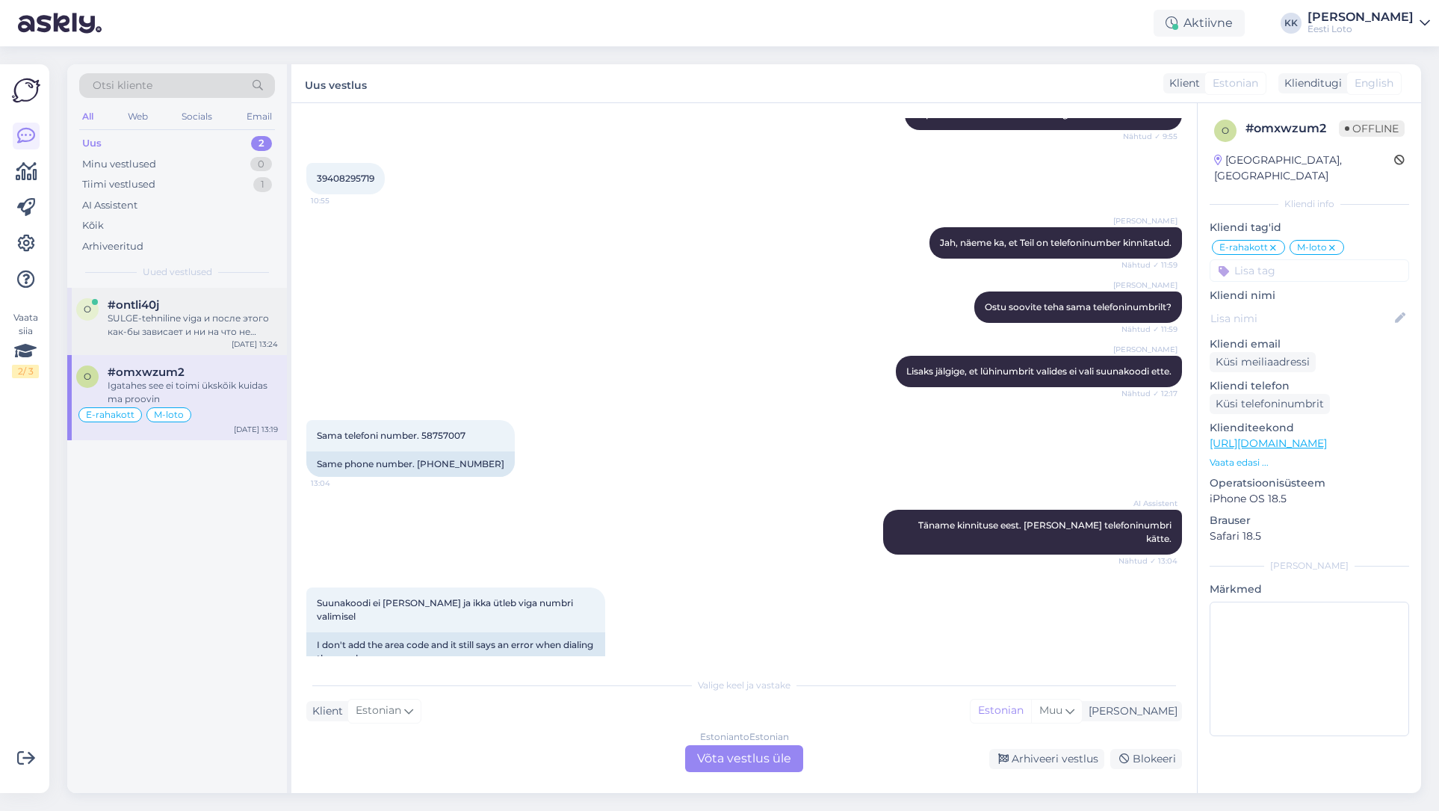
click at [255, 321] on div "SULGE-tehniline viga и после этого как-бы зависает и ни на что не реагирует, кр…" at bounding box center [193, 325] width 170 height 27
